Goal: Task Accomplishment & Management: Use online tool/utility

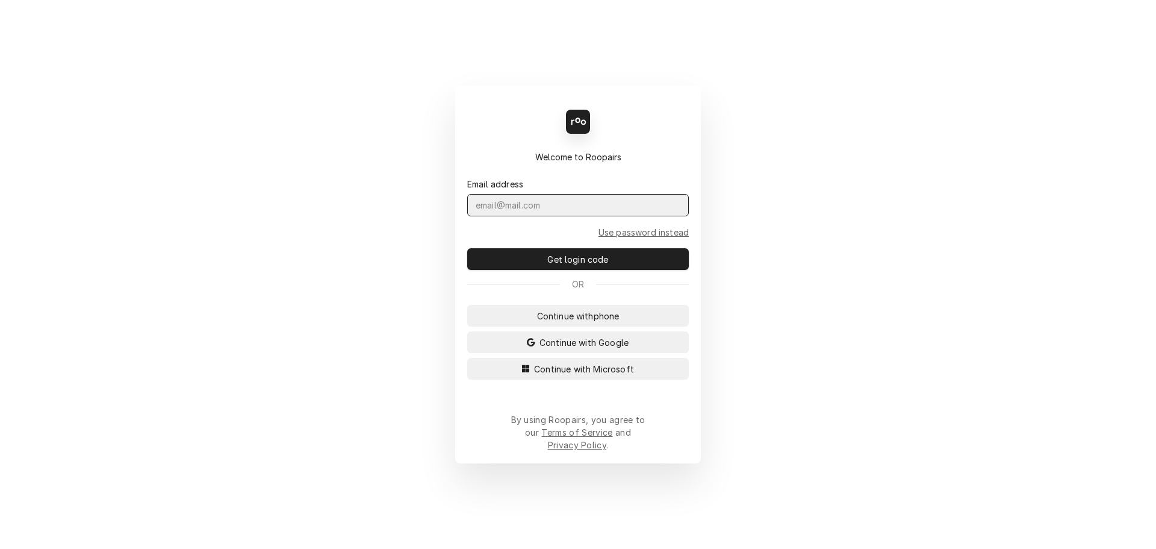
click at [537, 216] on input "Dynamic Content Wrapper" at bounding box center [578, 205] width 222 height 22
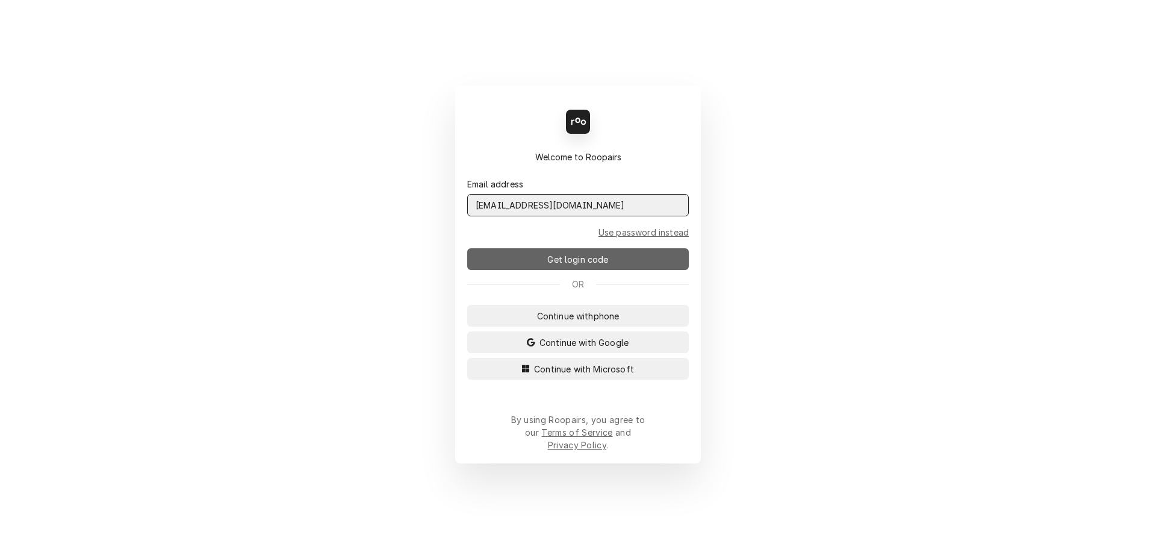
type input "admin@maincomm.com"
click at [565, 266] on span "Get login code" at bounding box center [578, 259] width 66 height 13
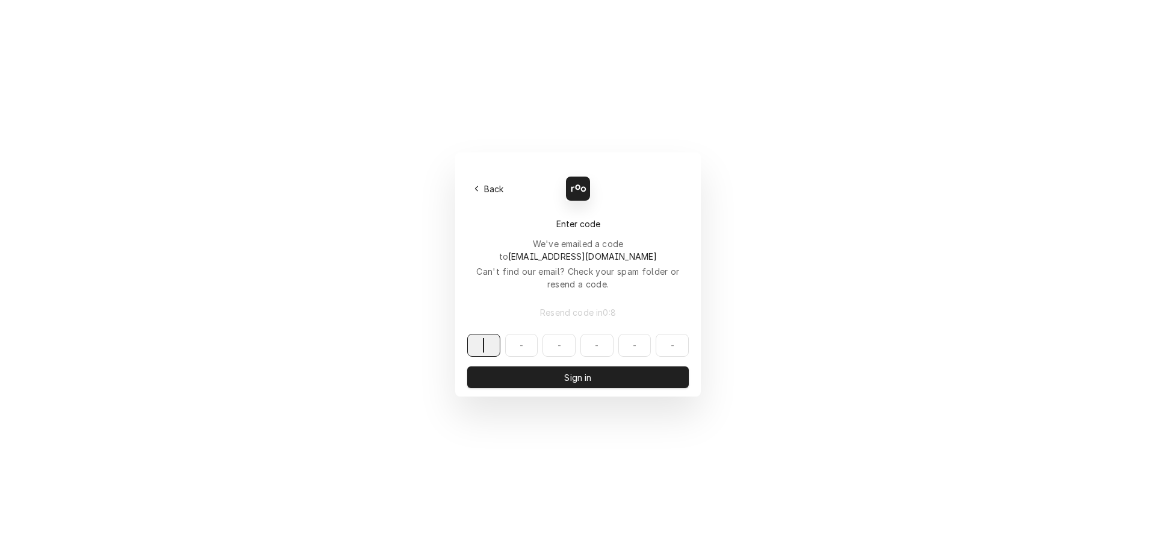
paste input "591379"
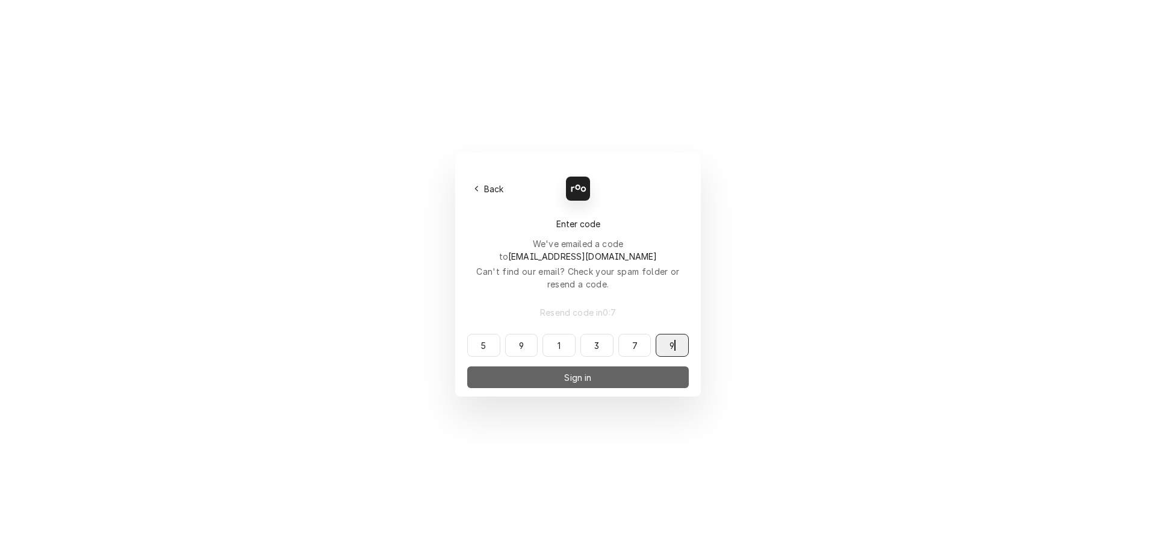
type input "591379"
click at [571, 371] on span "Sign in" at bounding box center [578, 377] width 32 height 13
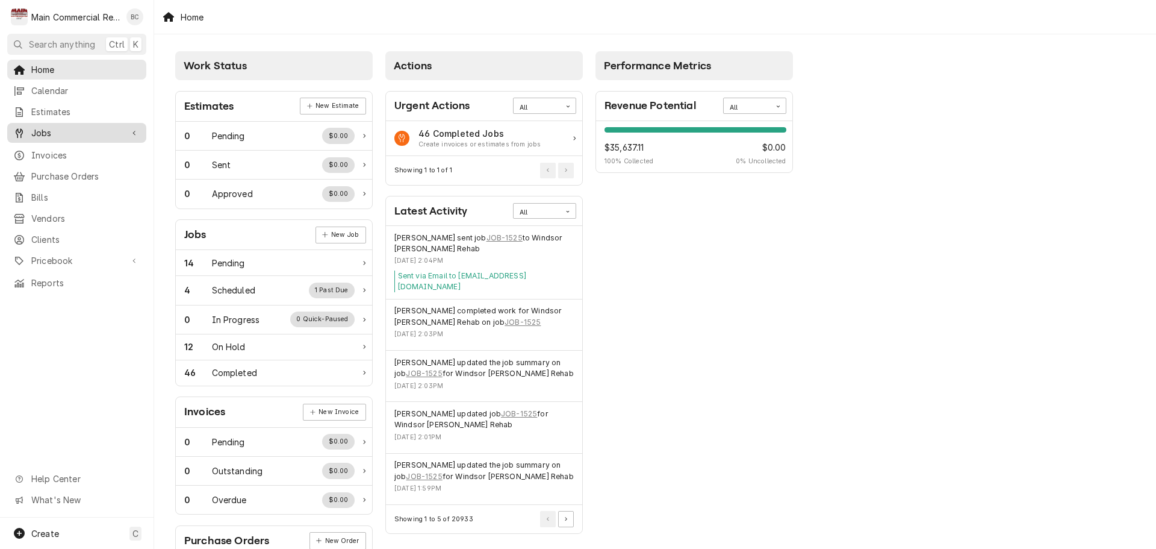
click at [57, 135] on div "Jobs" at bounding box center [77, 132] width 134 height 15
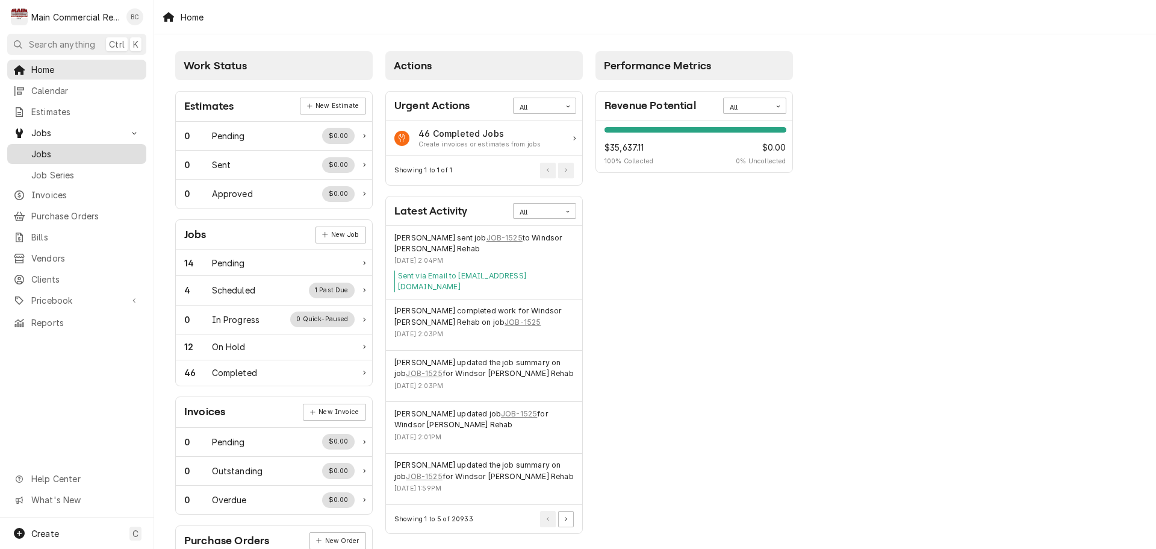
click at [52, 149] on span "Jobs" at bounding box center [85, 154] width 109 height 13
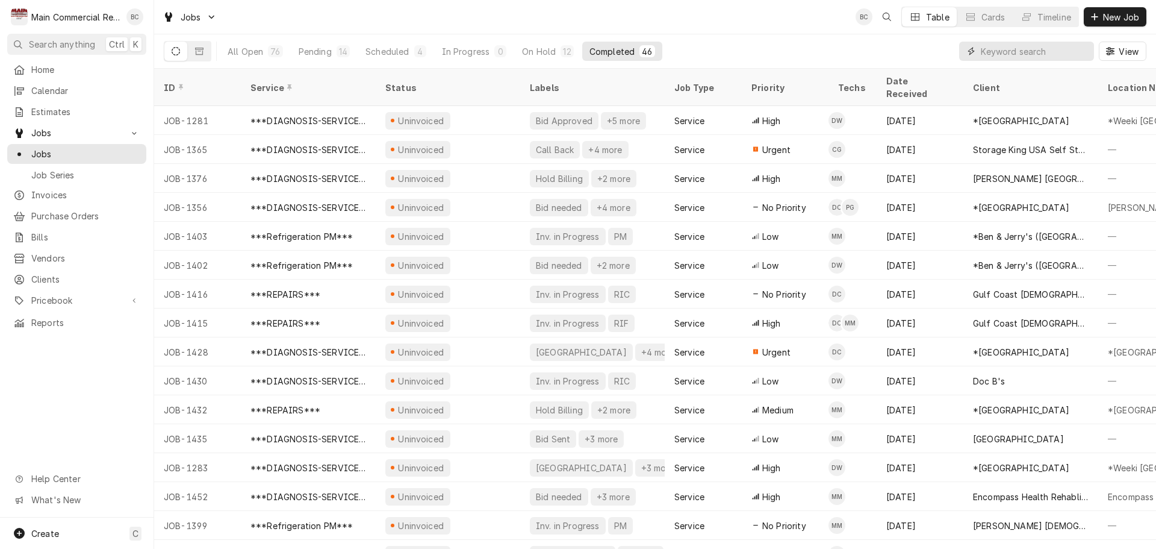
click at [1066, 46] on input "Dynamic Content Wrapper" at bounding box center [1034, 51] width 107 height 19
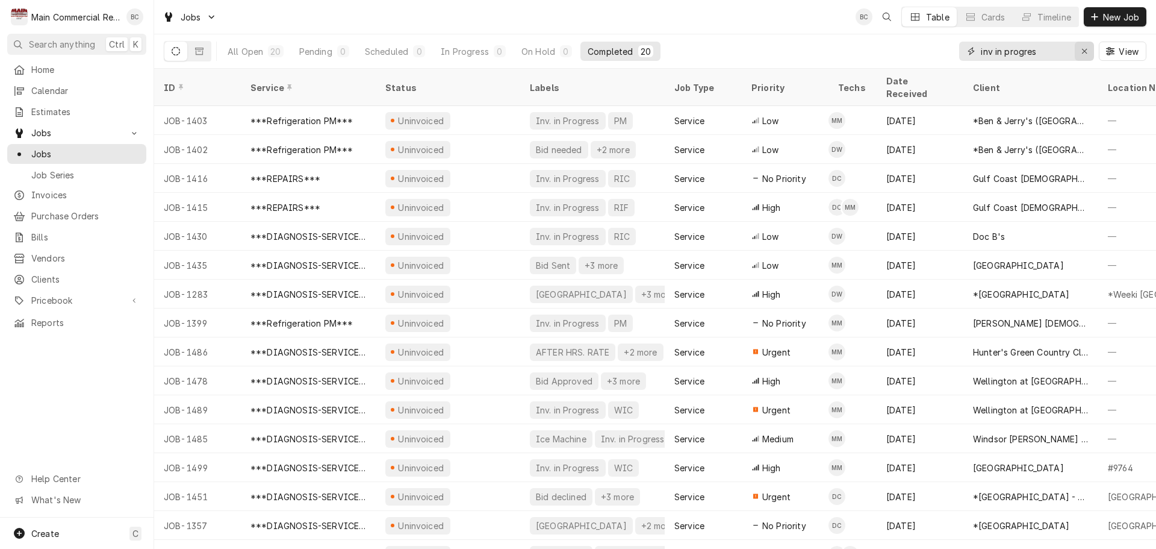
type input "inv in progres"
click at [1081, 49] on icon "Erase input" at bounding box center [1084, 51] width 7 height 8
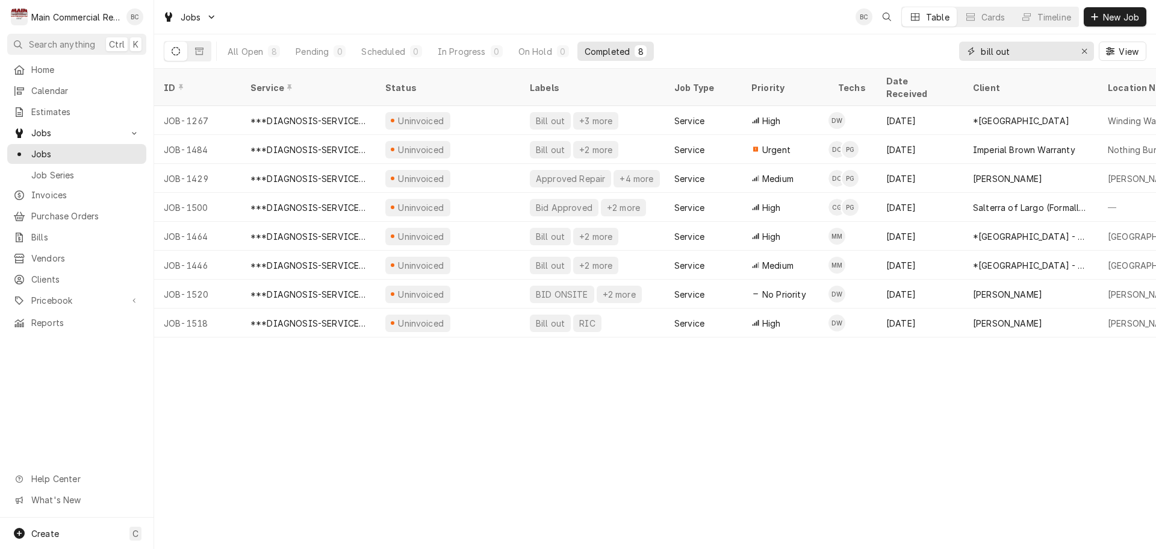
type input "bill out"
